Goal: Task Accomplishment & Management: Use online tool/utility

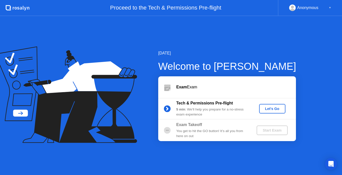
click at [265, 109] on div "Let's Go" at bounding box center [272, 108] width 22 height 4
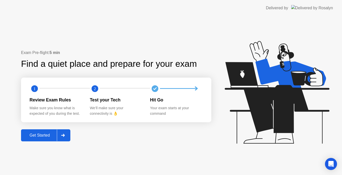
click at [37, 135] on div "Get Started" at bounding box center [40, 135] width 34 height 5
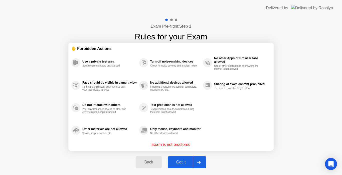
click at [186, 162] on div "Got it" at bounding box center [181, 162] width 24 height 5
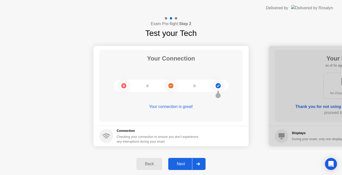
click at [184, 162] on div "Next" at bounding box center [181, 163] width 22 height 5
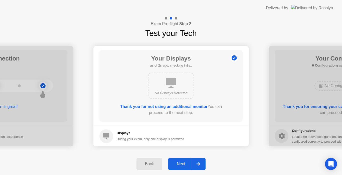
click at [184, 162] on div "Next" at bounding box center [181, 163] width 22 height 5
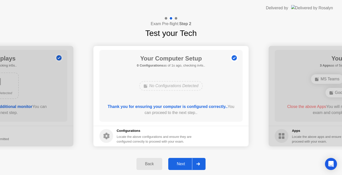
click at [184, 162] on div "Next" at bounding box center [181, 163] width 22 height 5
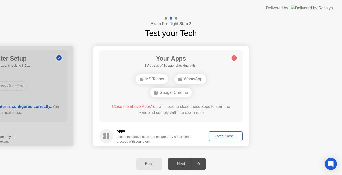
click at [219, 139] on button "Force Close..." at bounding box center [226, 136] width 34 height 10
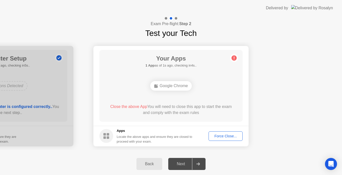
click at [229, 139] on button "Force Close..." at bounding box center [226, 136] width 34 height 10
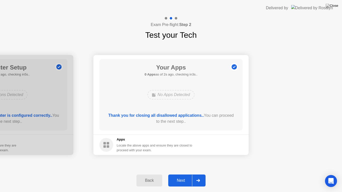
click at [184, 174] on div "Next" at bounding box center [181, 181] width 22 height 5
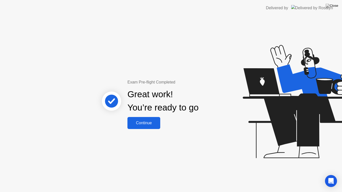
click at [149, 125] on div "Continue" at bounding box center [144, 123] width 30 height 5
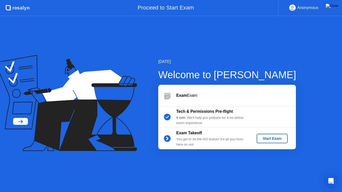
click at [274, 139] on div "Start Exam" at bounding box center [272, 139] width 27 height 4
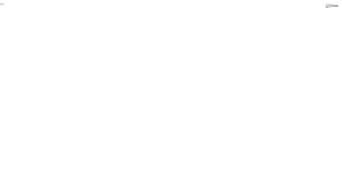
click div "End Proctoring Session"
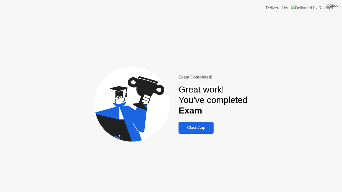
click at [193, 127] on div "Close App" at bounding box center [196, 128] width 32 height 5
